Goal: Task Accomplishment & Management: Use online tool/utility

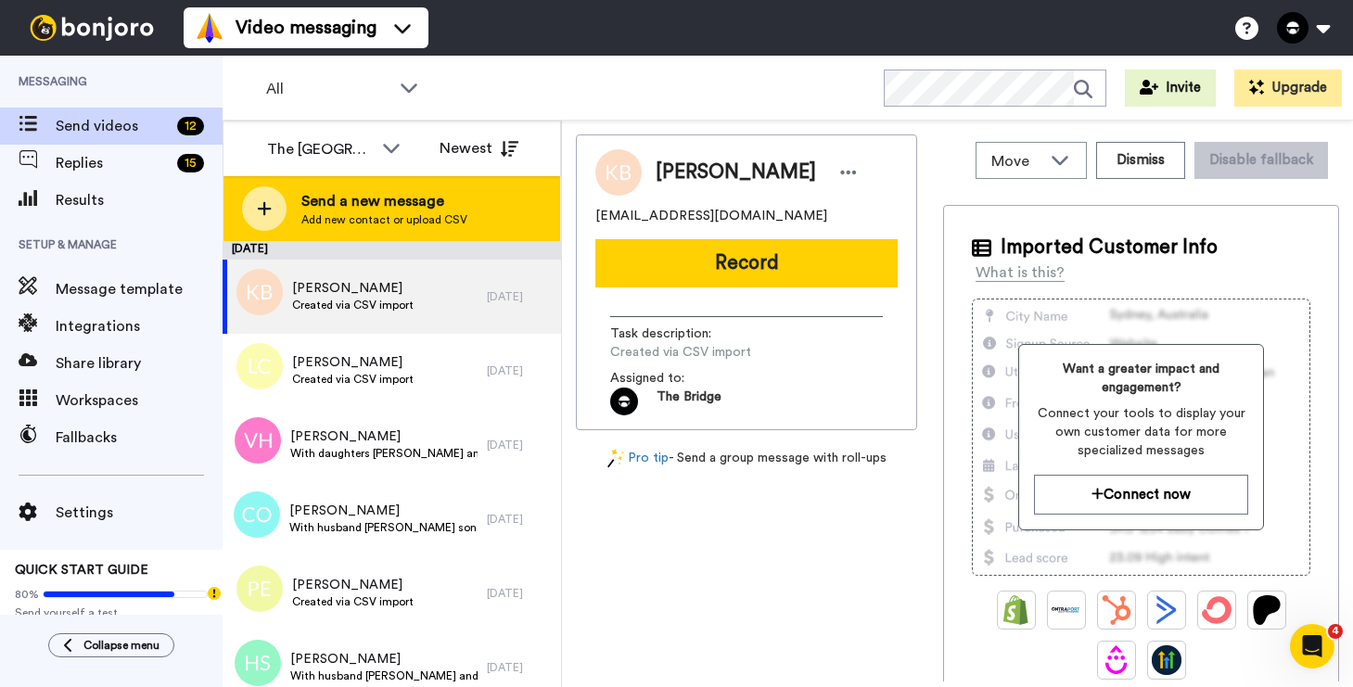
click at [368, 205] on span "Send a new message" at bounding box center [384, 201] width 166 height 22
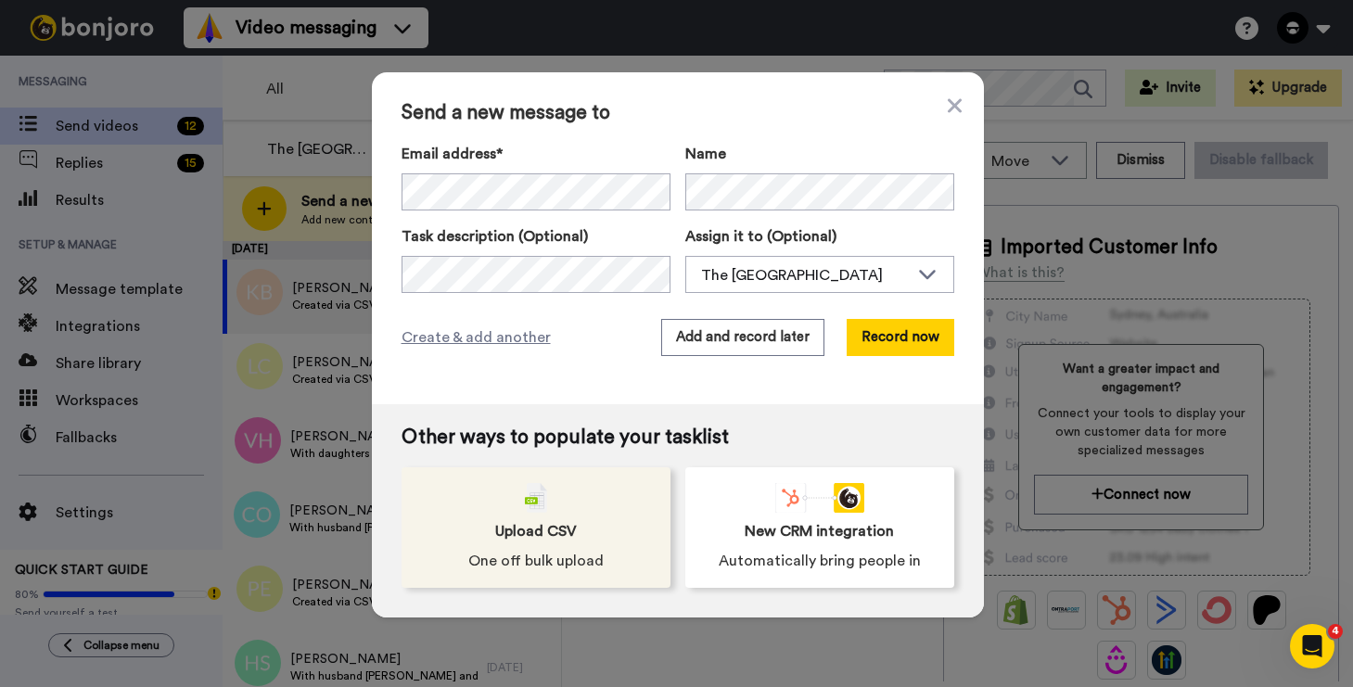
click at [550, 508] on div "Upload CSV One off bulk upload" at bounding box center [535, 527] width 269 height 121
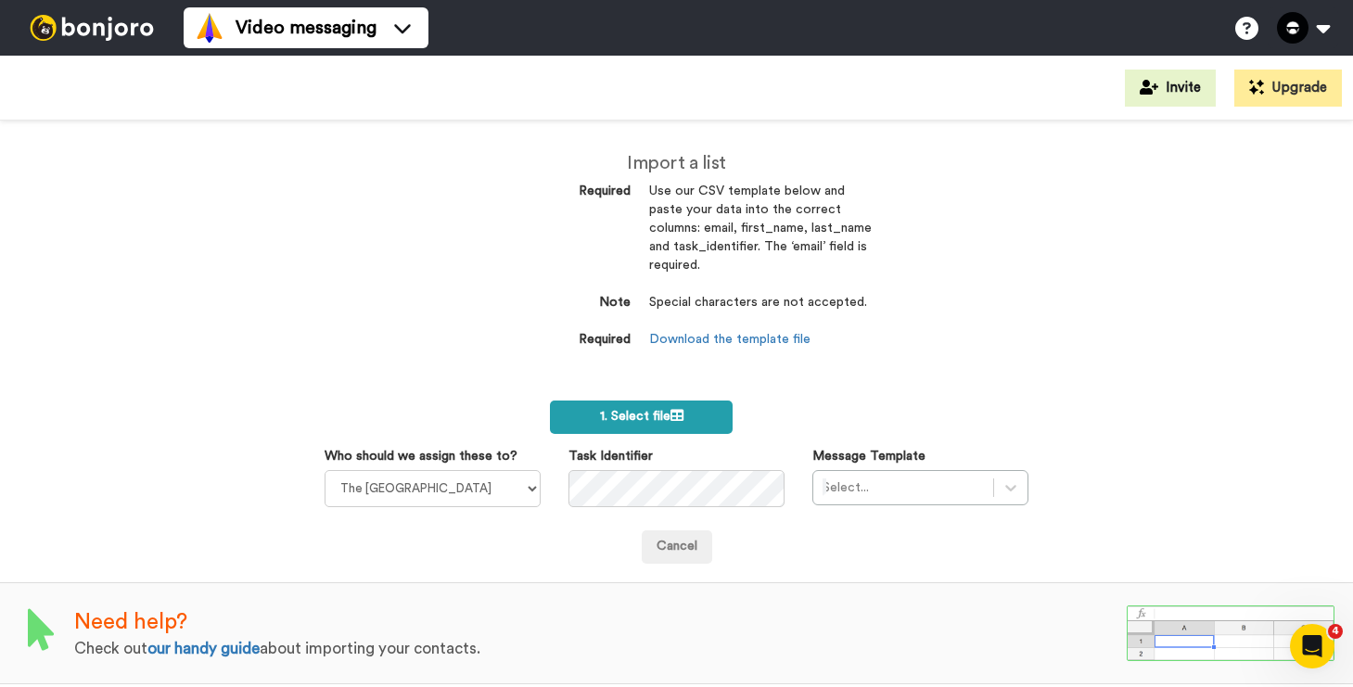
click at [609, 423] on span "1. Select file" at bounding box center [641, 416] width 83 height 13
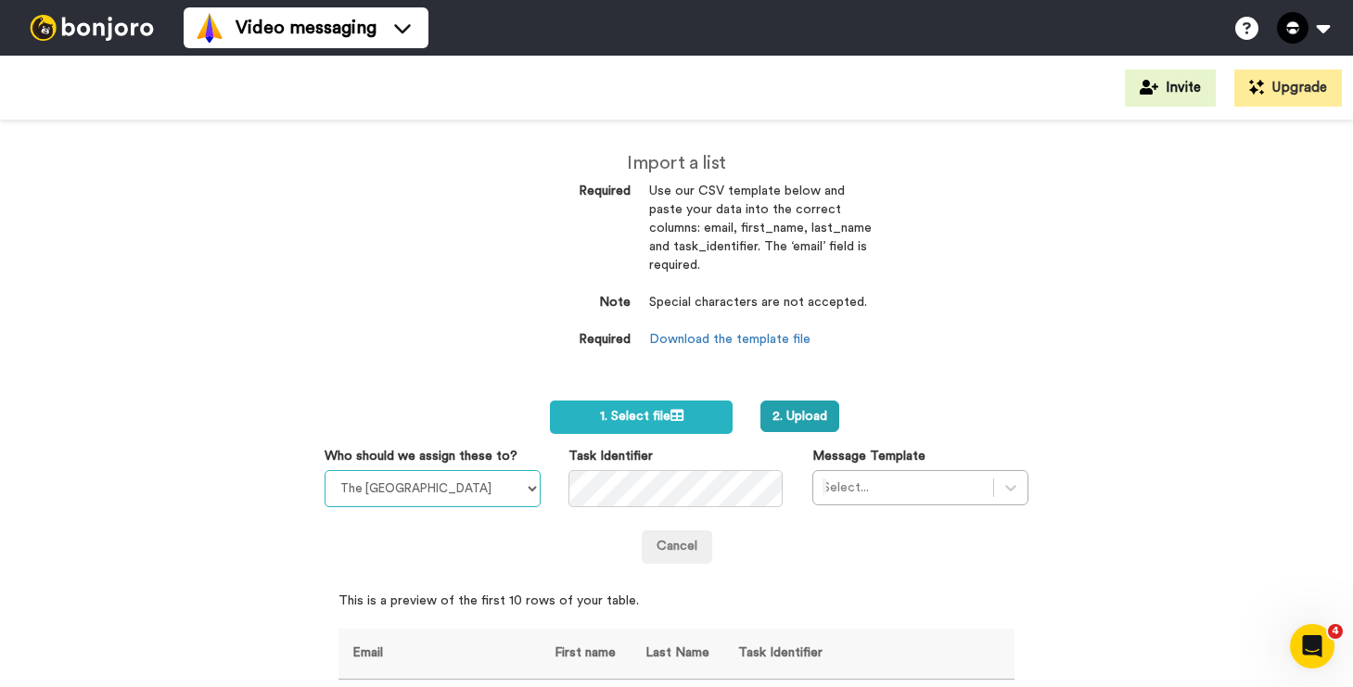
click at [498, 490] on select "The Bridge Church Ian Simkins" at bounding box center [433, 488] width 216 height 37
click at [325, 470] on select "The Bridge Church Ian Simkins" at bounding box center [433, 488] width 216 height 37
click at [932, 496] on div at bounding box center [902, 488] width 161 height 22
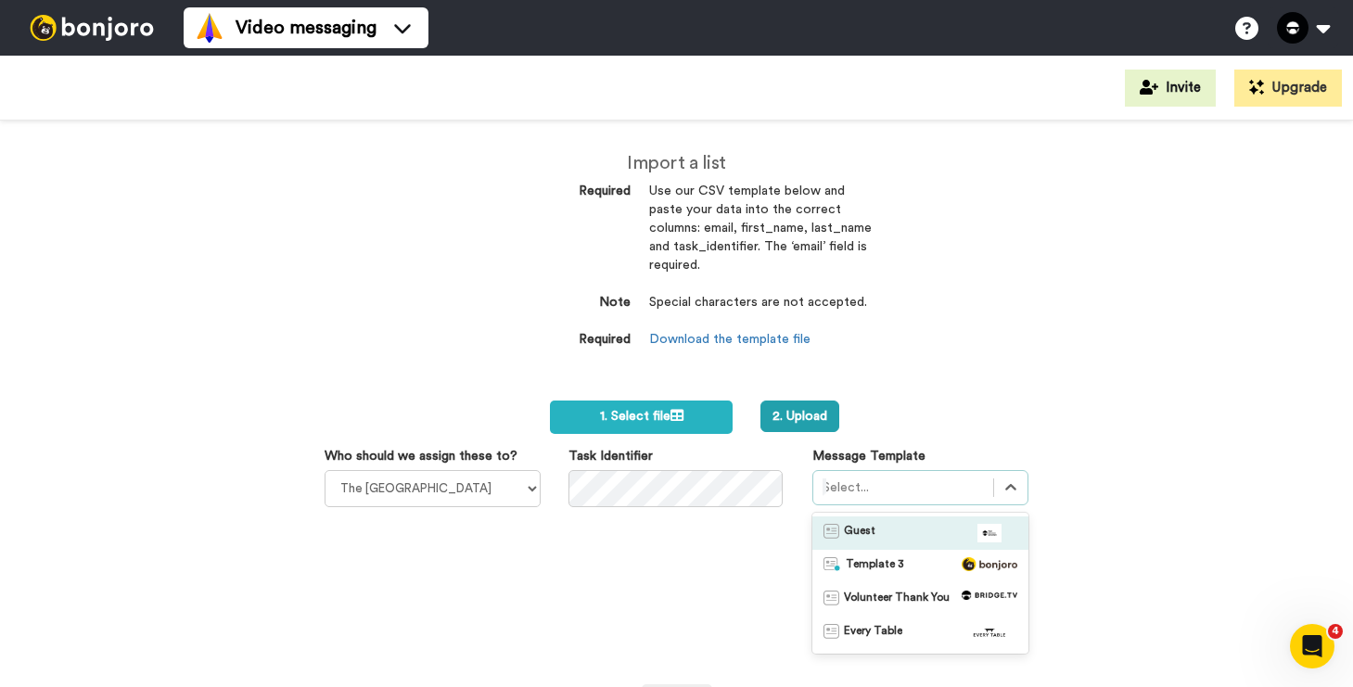
click at [914, 527] on div "Guest" at bounding box center [920, 533] width 194 height 19
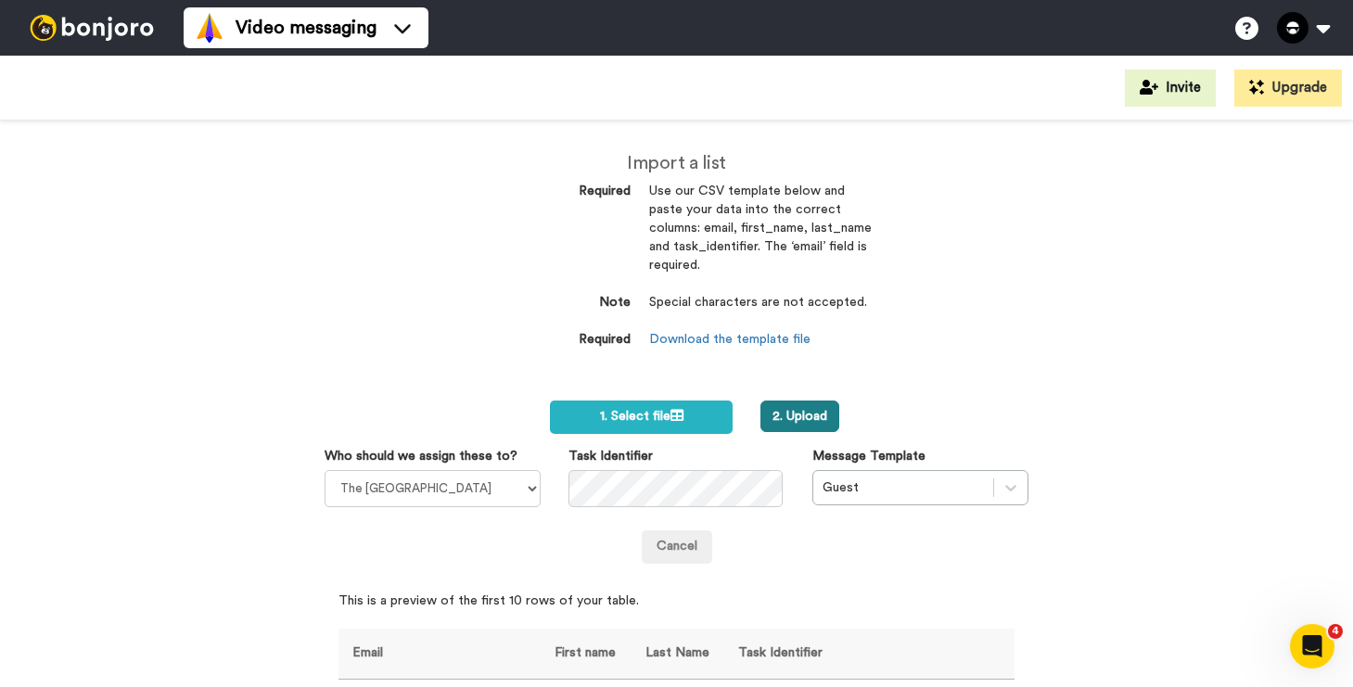
click at [804, 417] on button "2. Upload" at bounding box center [799, 417] width 79 height 32
